Goal: Find specific page/section: Find specific page/section

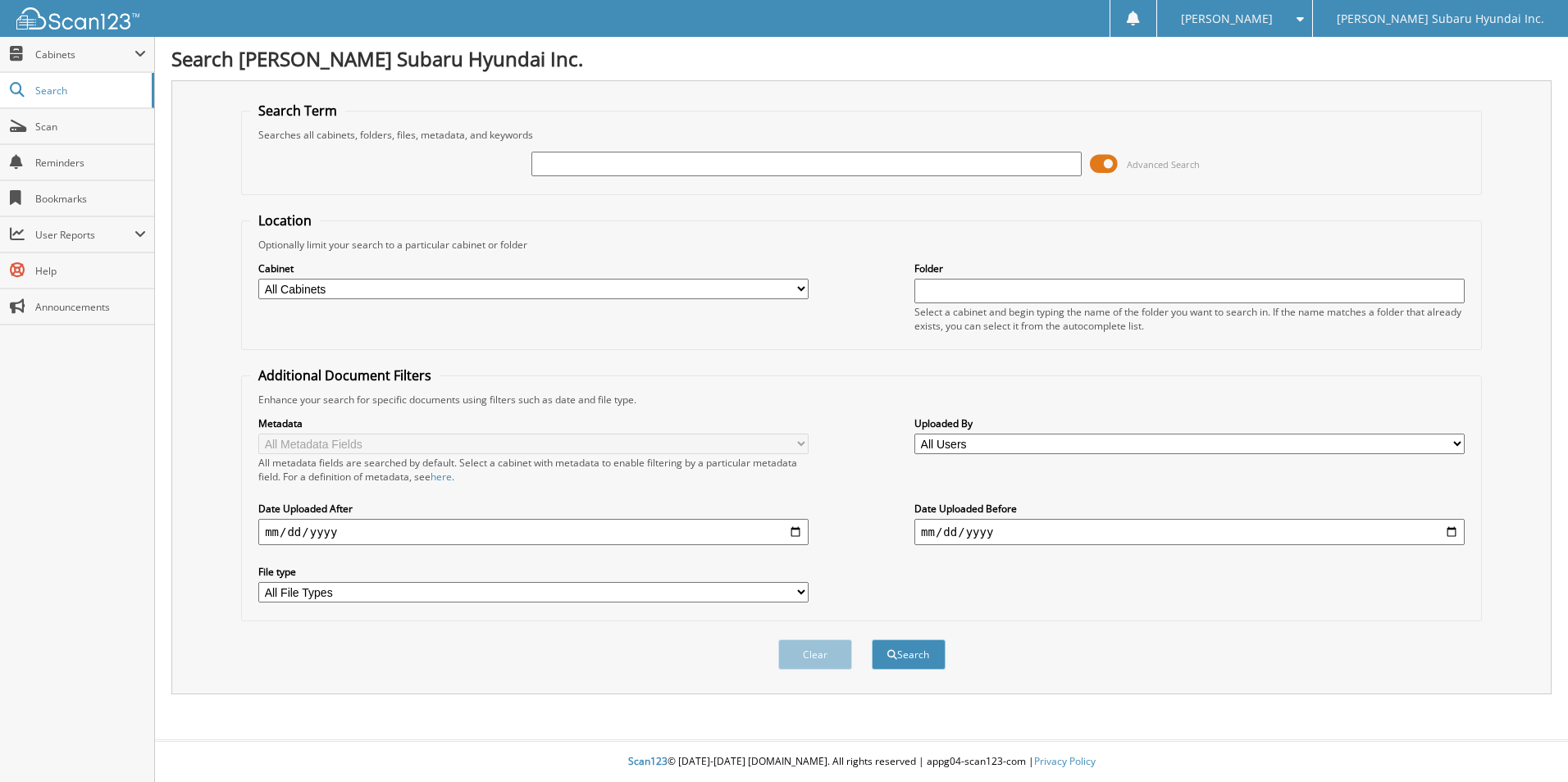
click at [628, 165] on input "text" at bounding box center [806, 164] width 550 height 25
type input "sfo4182"
click at [872, 640] on button "Search" at bounding box center [908, 655] width 74 height 31
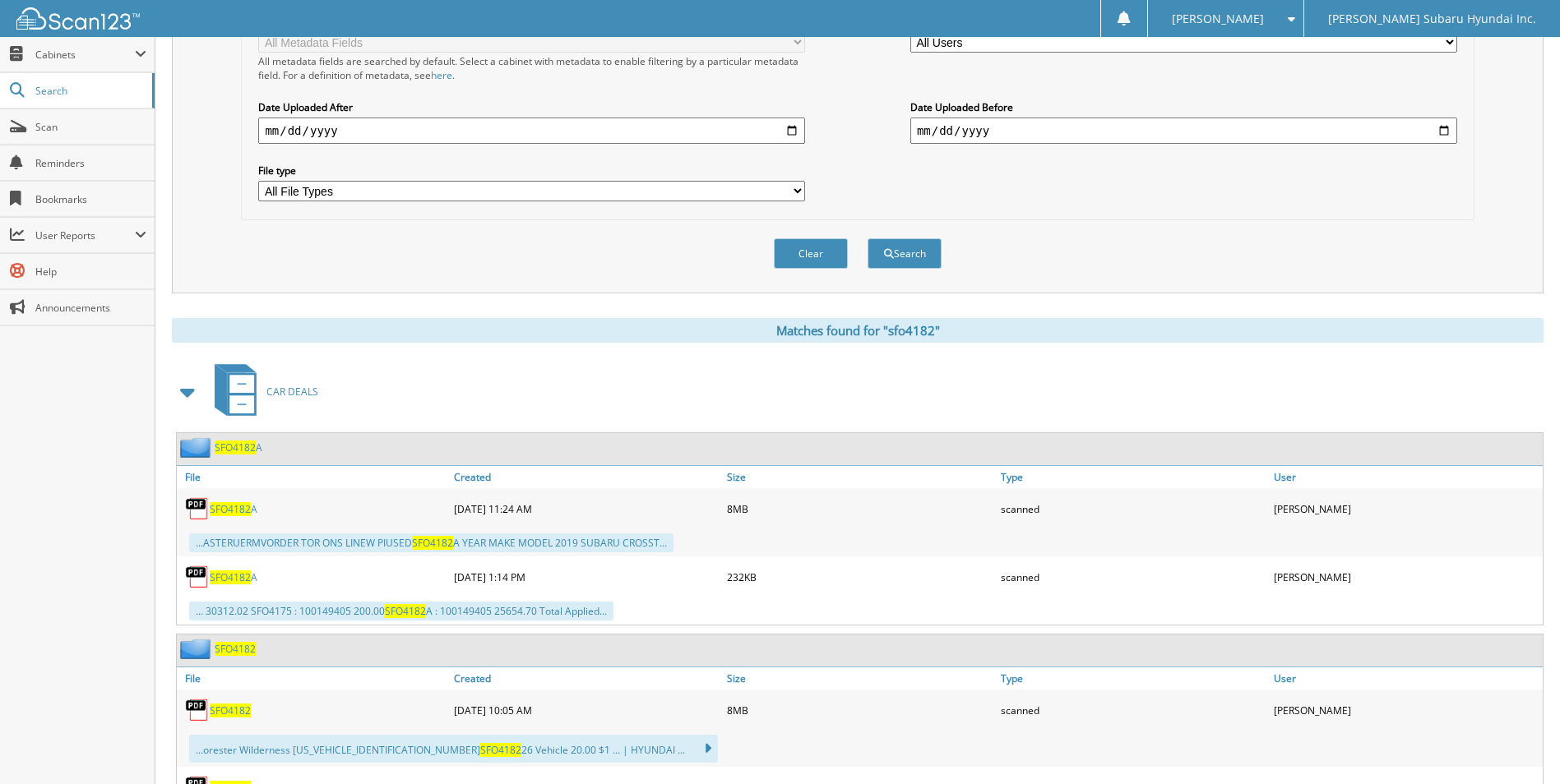
scroll to position [411, 0]
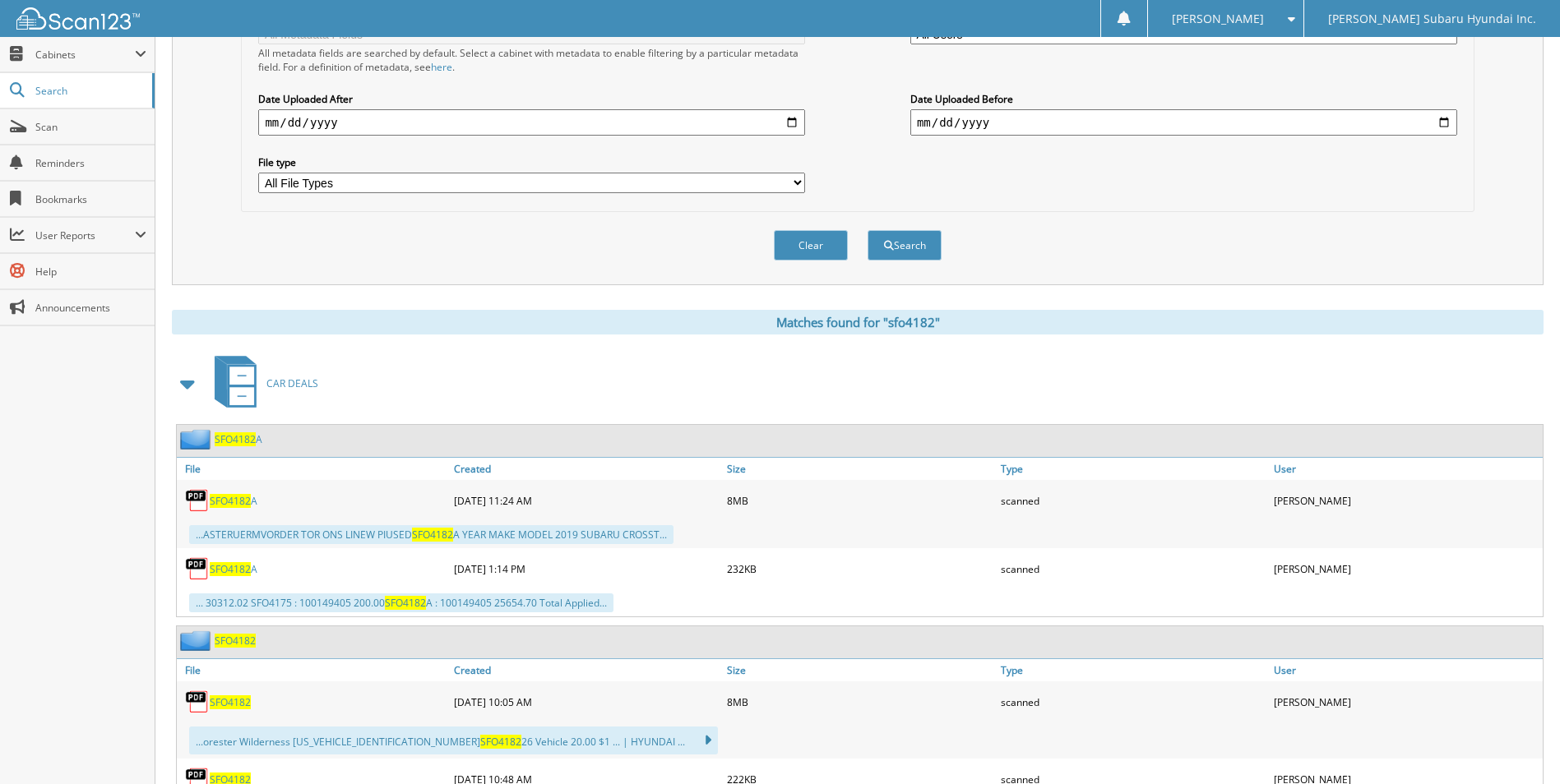
click at [230, 703] on span "SFO4182" at bounding box center [230, 703] width 41 height 14
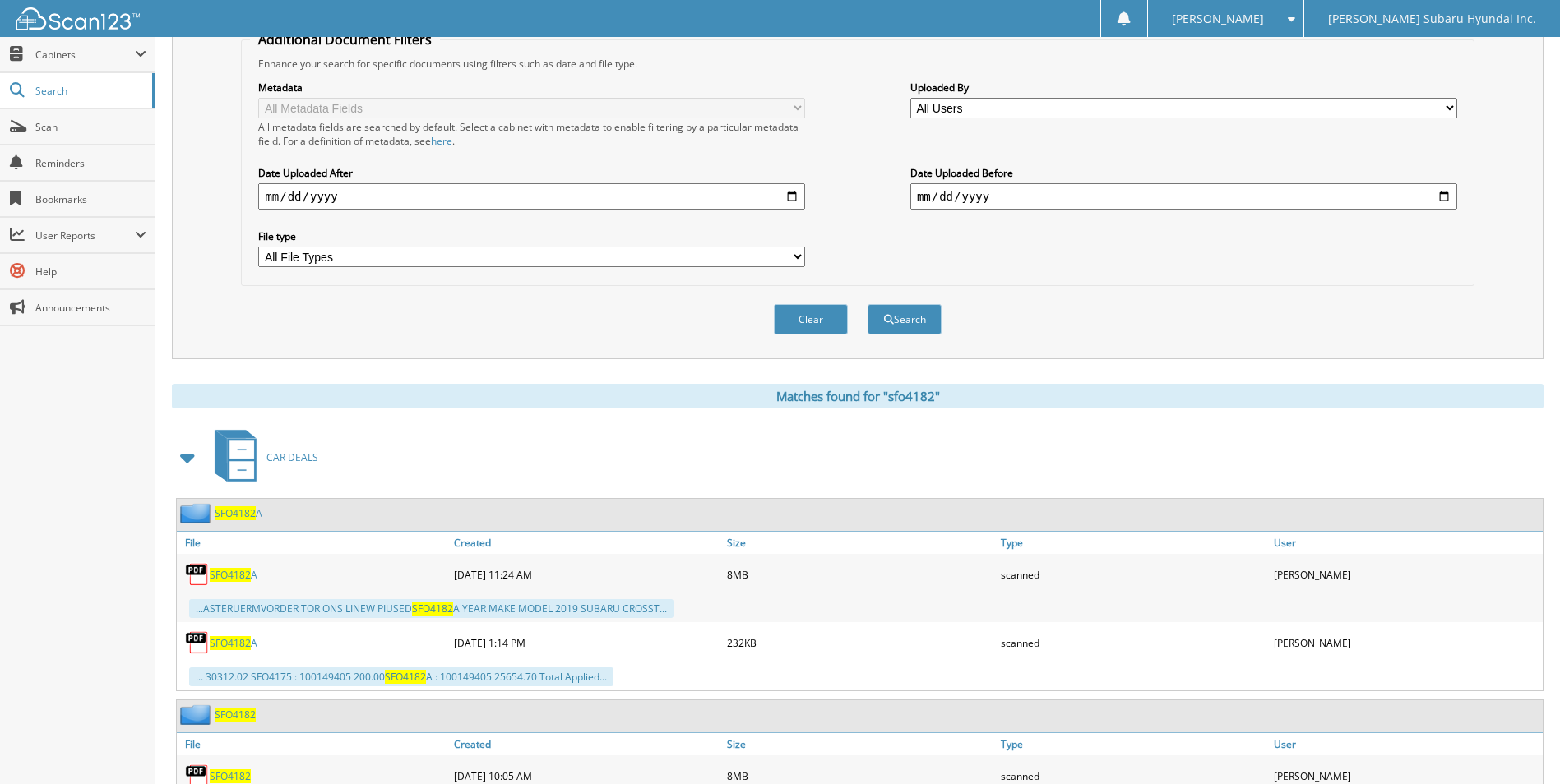
scroll to position [0, 0]
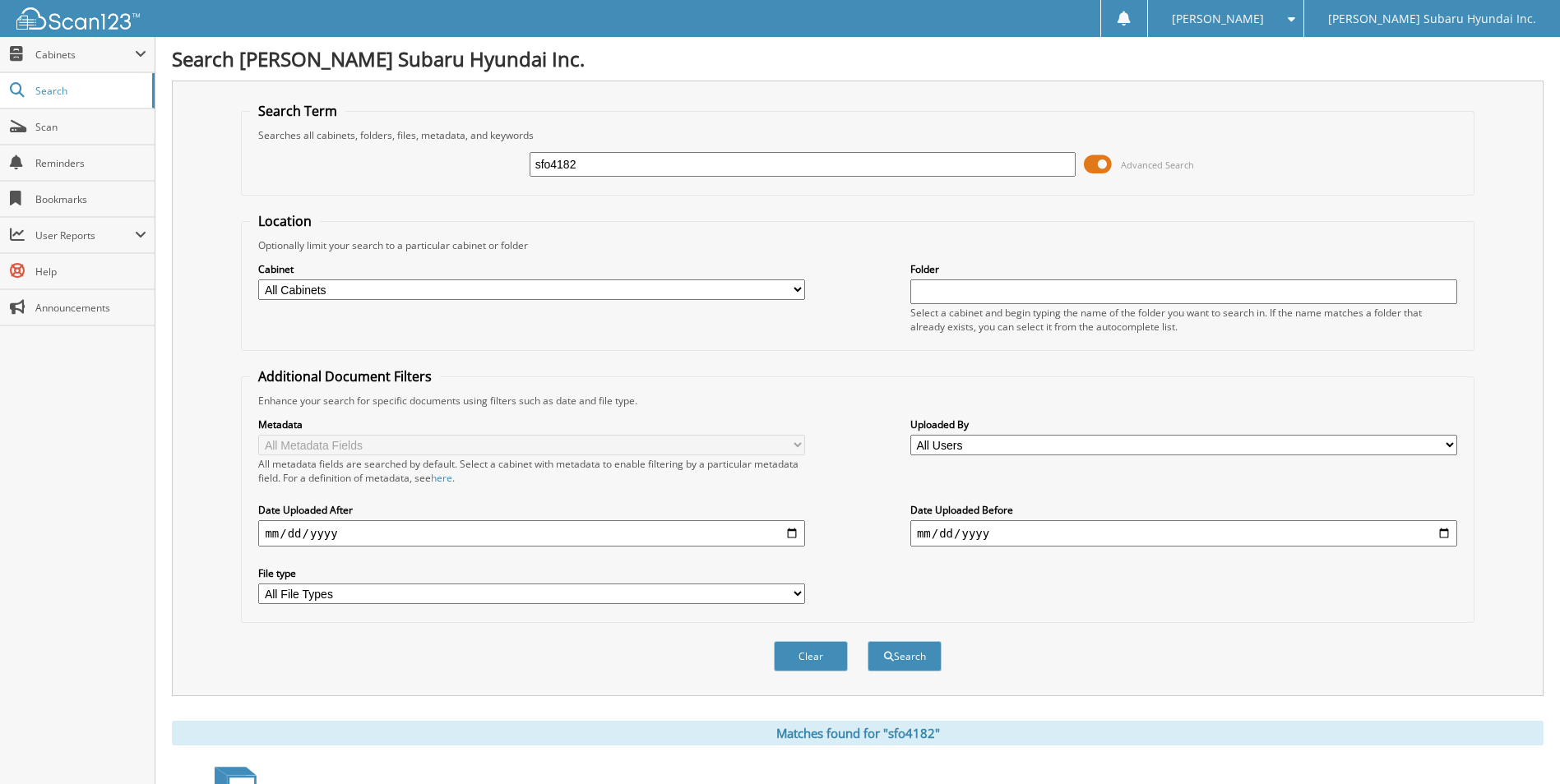
drag, startPoint x: 636, startPoint y: 166, endPoint x: 480, endPoint y: 170, distance: 156.1
click at [481, 171] on div "sfo4182 Advanced Search" at bounding box center [857, 165] width 1214 height 44
type input "hpa0553"
click at [868, 641] on button "Search" at bounding box center [904, 657] width 74 height 31
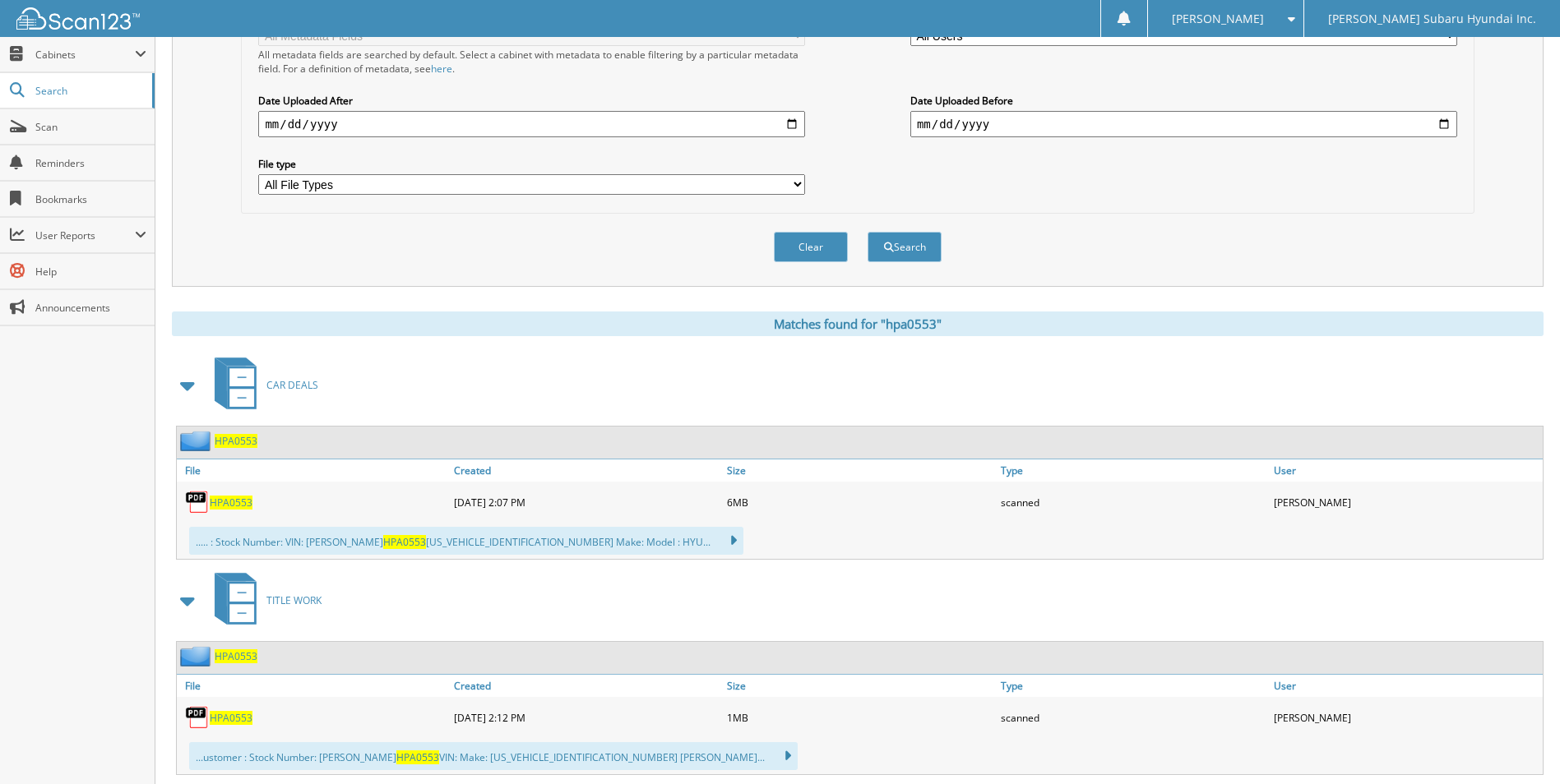
scroll to position [411, 0]
click at [221, 499] on span "HPA0553" at bounding box center [231, 501] width 43 height 14
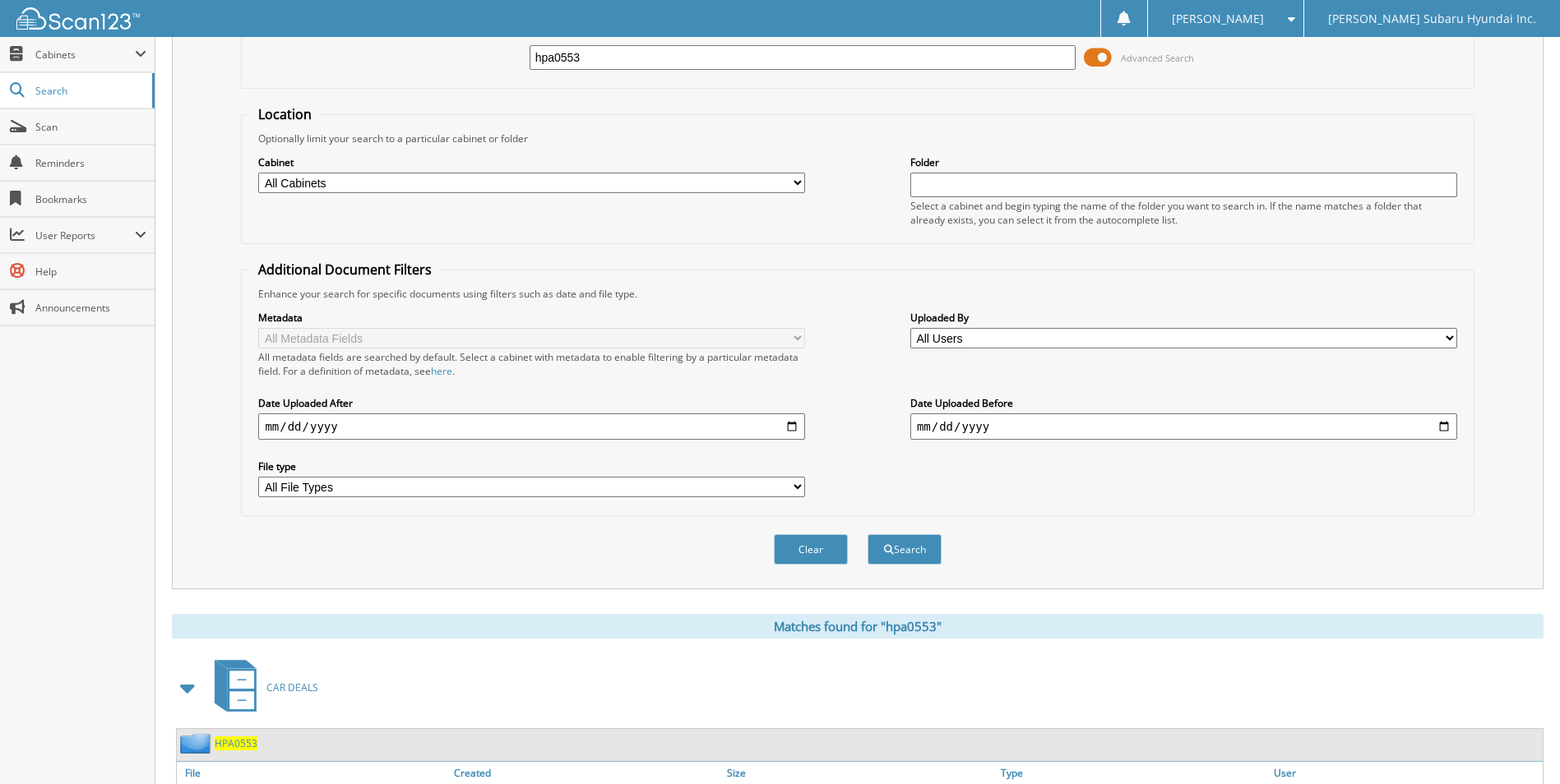
scroll to position [0, 0]
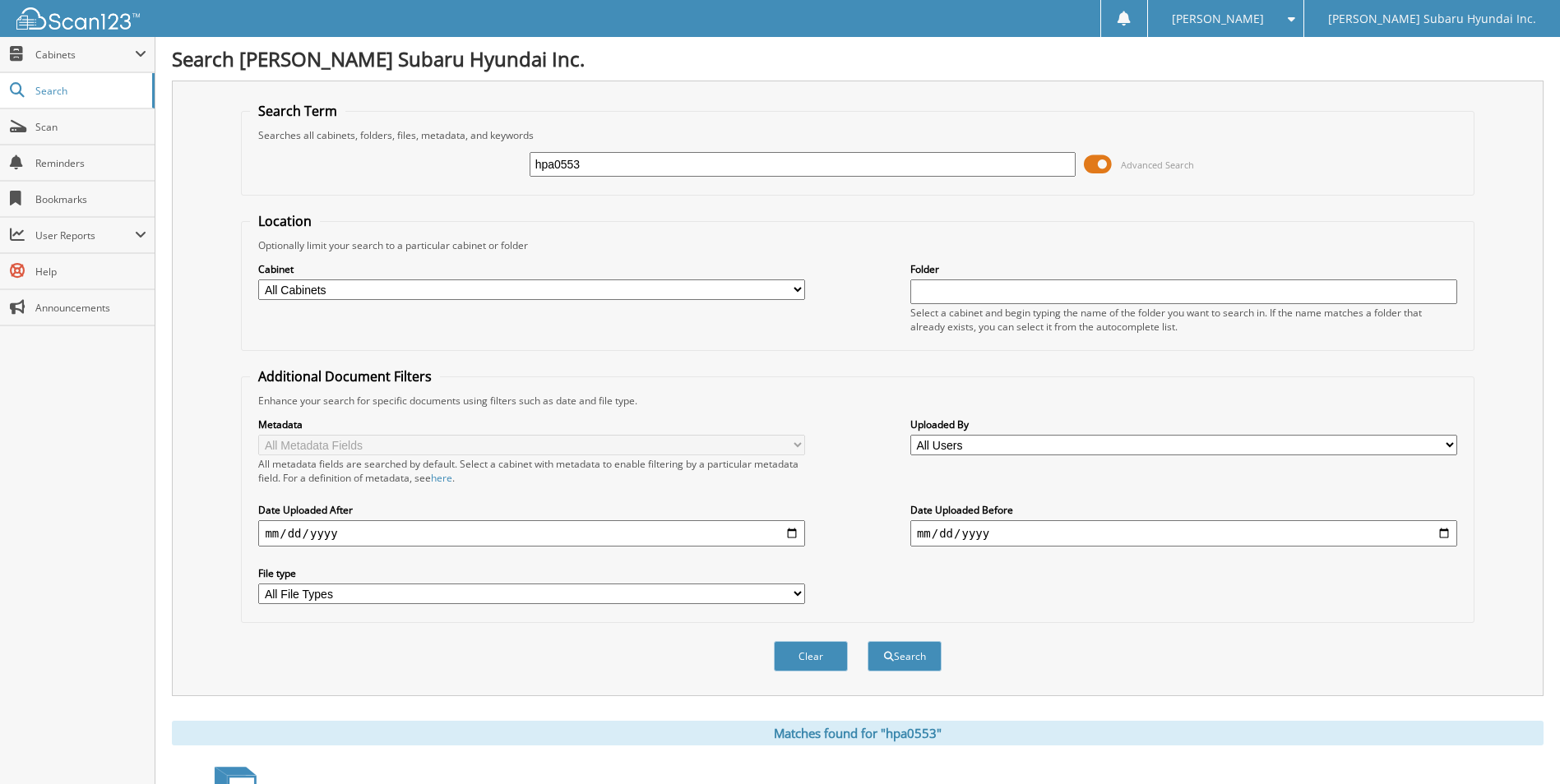
drag, startPoint x: 599, startPoint y: 166, endPoint x: 492, endPoint y: 169, distance: 107.0
click at [492, 169] on div "hpa0553 Advanced Search" at bounding box center [857, 165] width 1214 height 44
click at [743, 387] on fieldset "Additional Document Filters Enhance your search for specific documents using fi…" at bounding box center [857, 495] width 1232 height 256
